Goal: Task Accomplishment & Management: Manage account settings

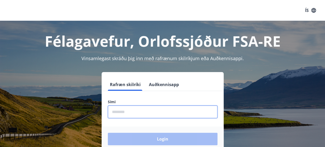
click at [125, 115] on input "phone" at bounding box center [163, 111] width 110 height 13
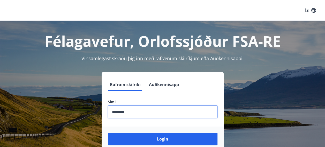
type input "********"
click at [108, 132] on button "Login" at bounding box center [163, 138] width 110 height 12
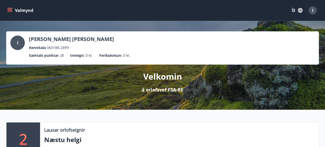
click at [10, 11] on icon "menu" at bounding box center [9, 10] width 5 height 5
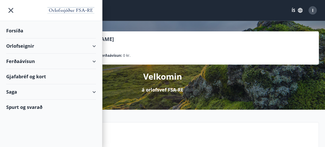
click at [94, 52] on div "Orlofseignir" at bounding box center [51, 45] width 90 height 15
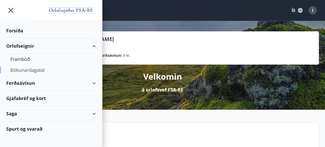
click at [33, 72] on div "Bókunardagatal" at bounding box center [50, 69] width 81 height 11
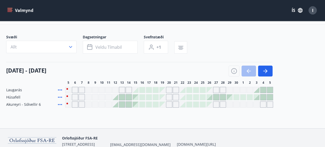
scroll to position [23, 0]
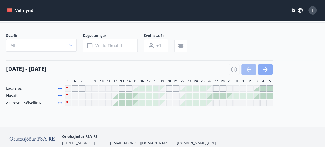
click at [267, 68] on icon "button" at bounding box center [265, 69] width 6 height 6
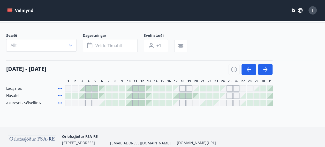
click at [12, 11] on icon "menu" at bounding box center [9, 10] width 5 height 5
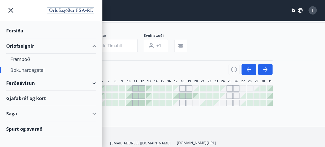
scroll to position [46, 0]
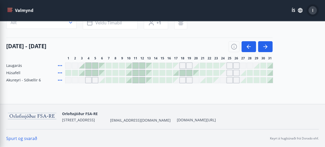
click at [307, 10] on button "I" at bounding box center [313, 10] width 12 height 12
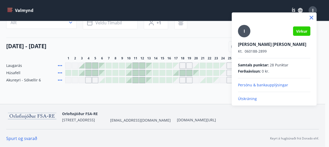
click at [7, 10] on div at bounding box center [164, 73] width 329 height 147
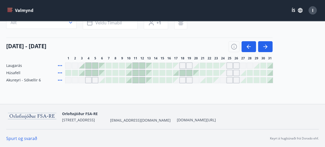
click at [7, 10] on button "Valmynd" at bounding box center [20, 10] width 29 height 9
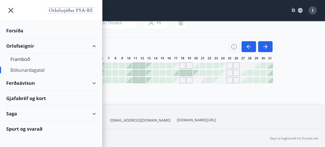
click at [54, 112] on div "Saga" at bounding box center [51, 113] width 90 height 15
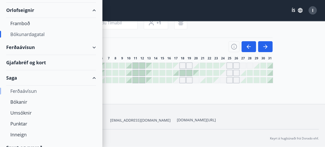
scroll to position [36, 0]
click at [19, 122] on div "Punktar" at bounding box center [50, 123] width 81 height 11
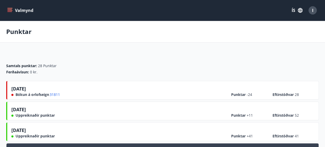
click at [10, 12] on icon "menu" at bounding box center [10, 11] width 5 height 1
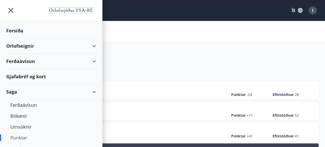
click at [314, 16] on button "I" at bounding box center [313, 10] width 12 height 12
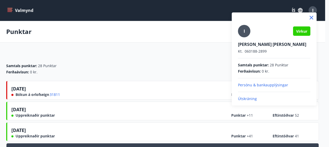
click at [251, 96] on p "Útskráning" at bounding box center [274, 98] width 72 height 5
